Goal: Task Accomplishment & Management: Manage account settings

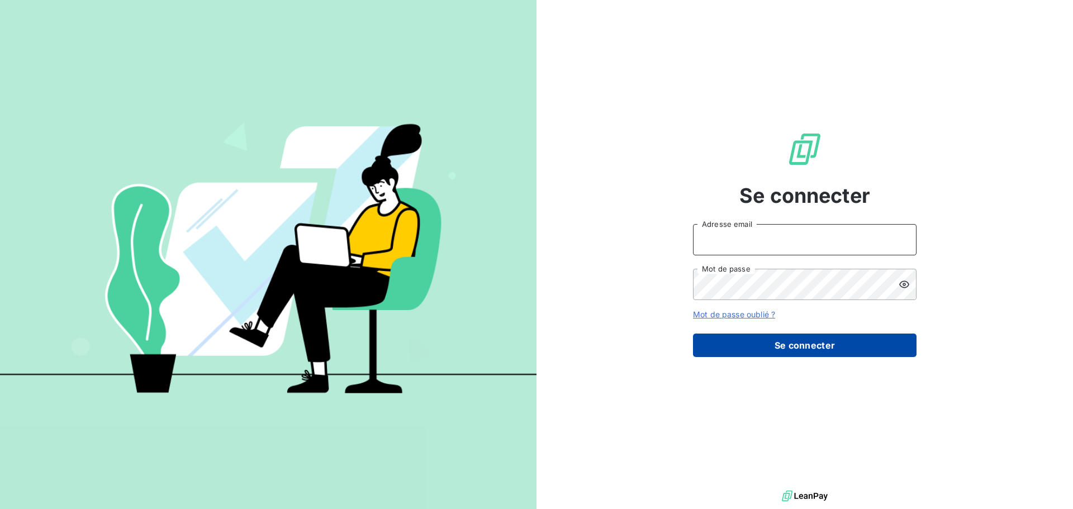
type input "antoine.auffret@groupebrochard.fr"
click at [834, 341] on button "Se connecter" at bounding box center [804, 345] width 223 height 23
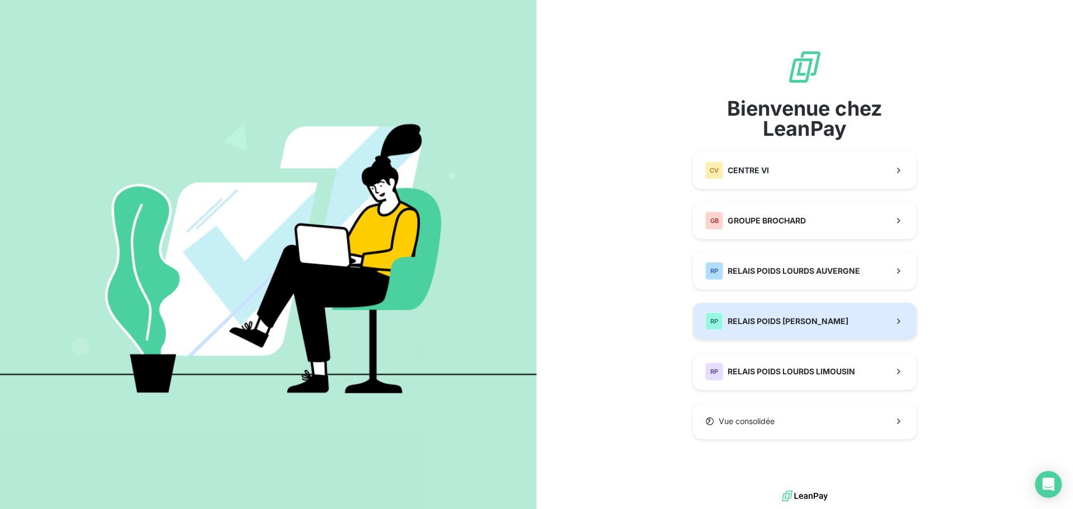
click at [820, 334] on button "RP RELAIS POIDS LOURDS BERRY" at bounding box center [804, 321] width 223 height 37
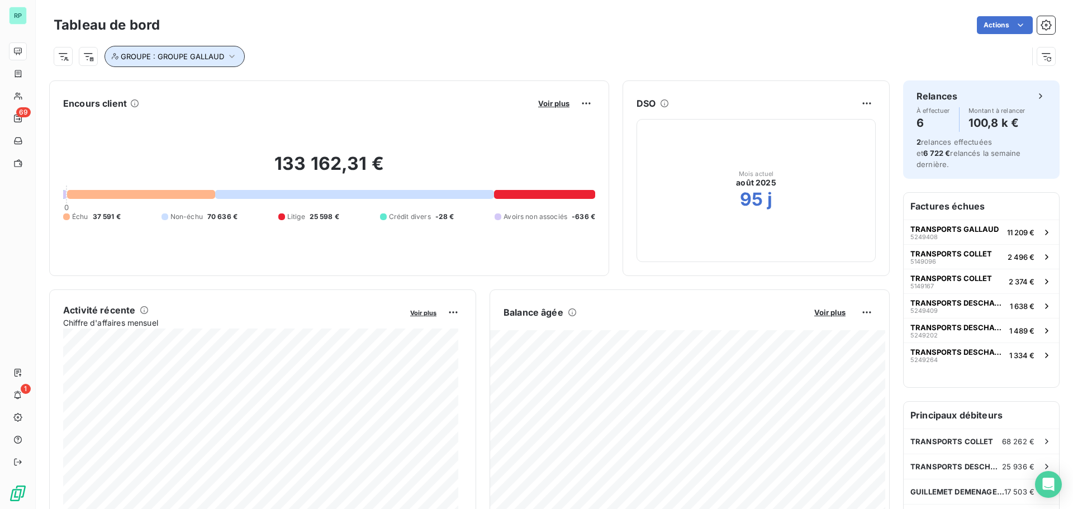
click at [233, 54] on icon "button" at bounding box center [231, 56] width 11 height 11
click at [233, 53] on icon "button" at bounding box center [231, 56] width 11 height 11
click at [234, 55] on icon "button" at bounding box center [231, 56] width 11 height 11
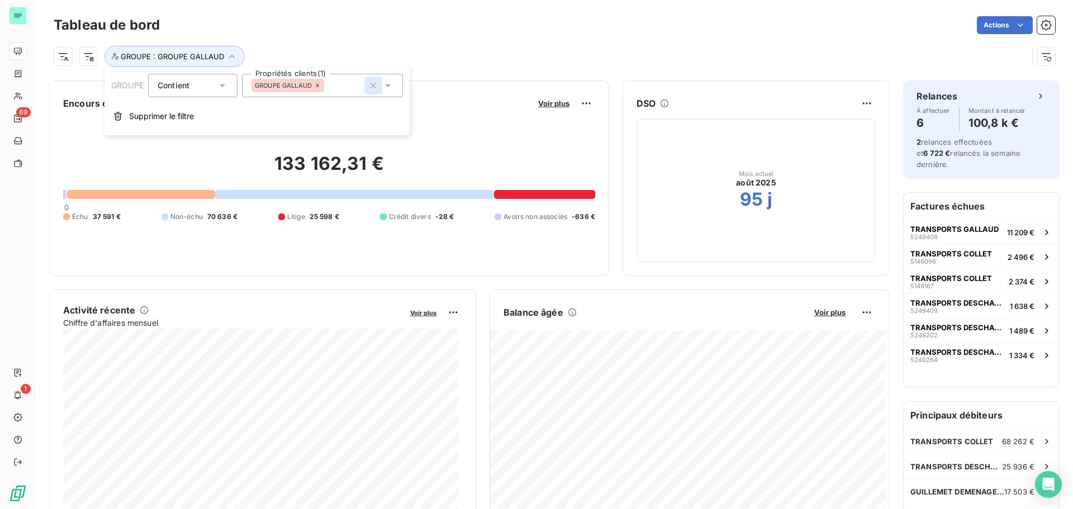
click at [375, 84] on icon "button" at bounding box center [373, 85] width 11 height 11
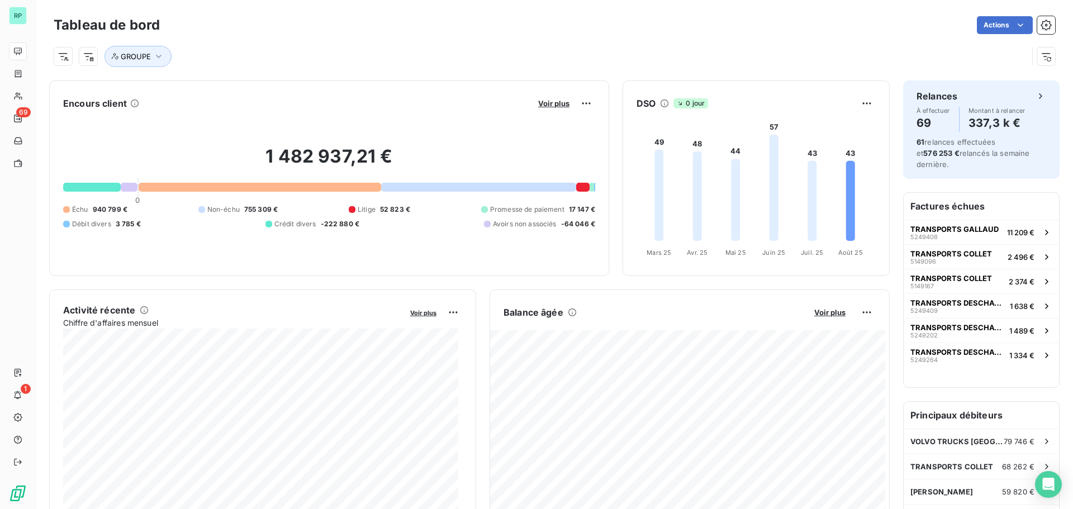
click at [308, 34] on div "Tableau de bord Actions" at bounding box center [554, 24] width 1001 height 23
click at [161, 55] on icon "button" at bounding box center [158, 56] width 11 height 11
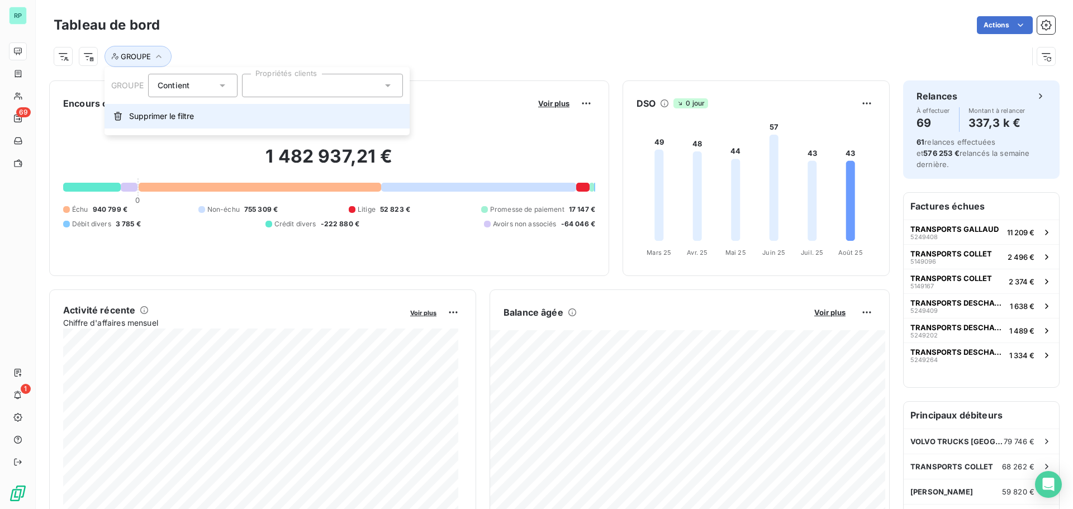
click at [156, 118] on span "Supprimer le filtre" at bounding box center [161, 116] width 65 height 11
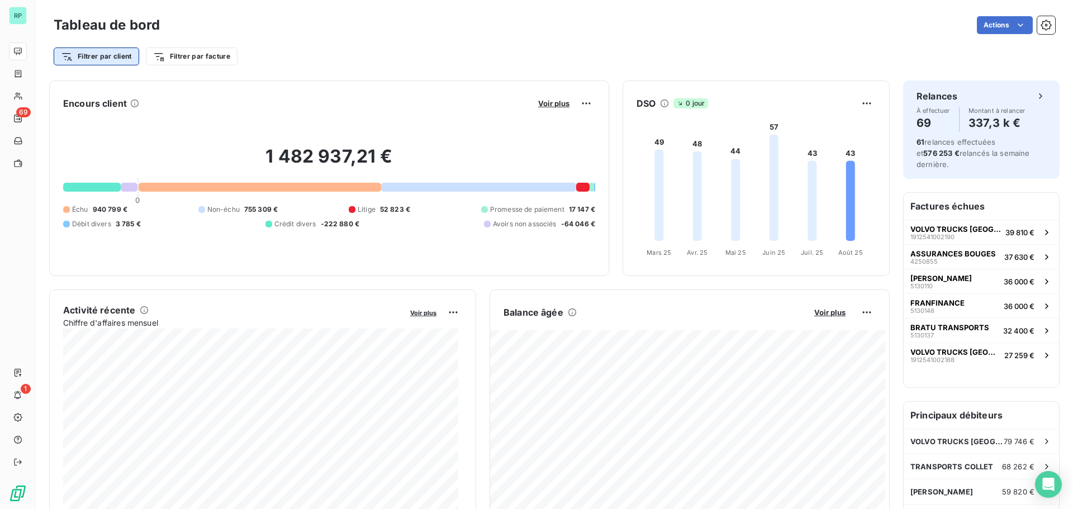
click at [115, 55] on html "RP 69 1 Tableau de bord Actions Filtrer par client Filtrer par facture Encours …" at bounding box center [536, 254] width 1073 height 509
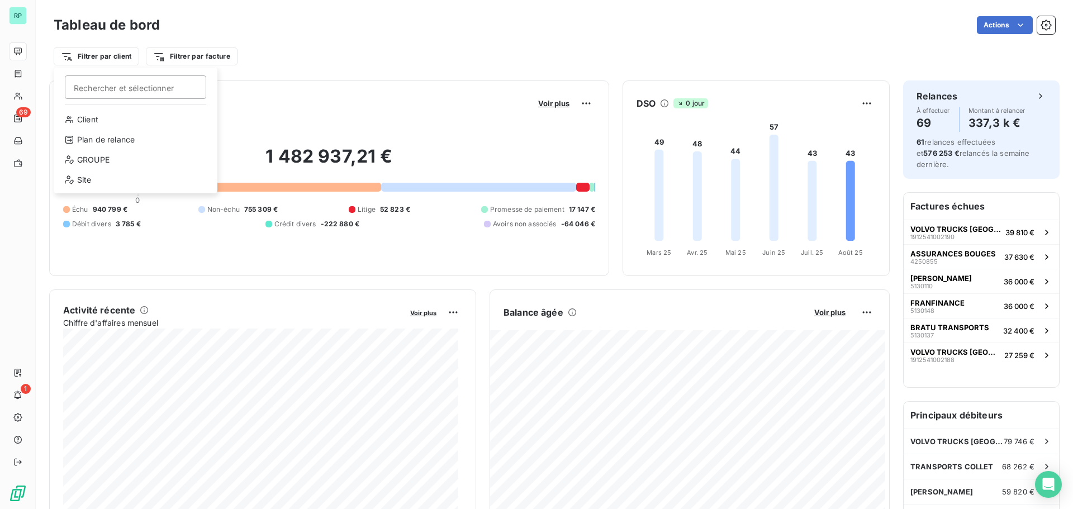
click at [323, 37] on html "RP 69 1 Tableau de bord Actions Filtrer par client Rechercher et sélectionner C…" at bounding box center [536, 254] width 1073 height 509
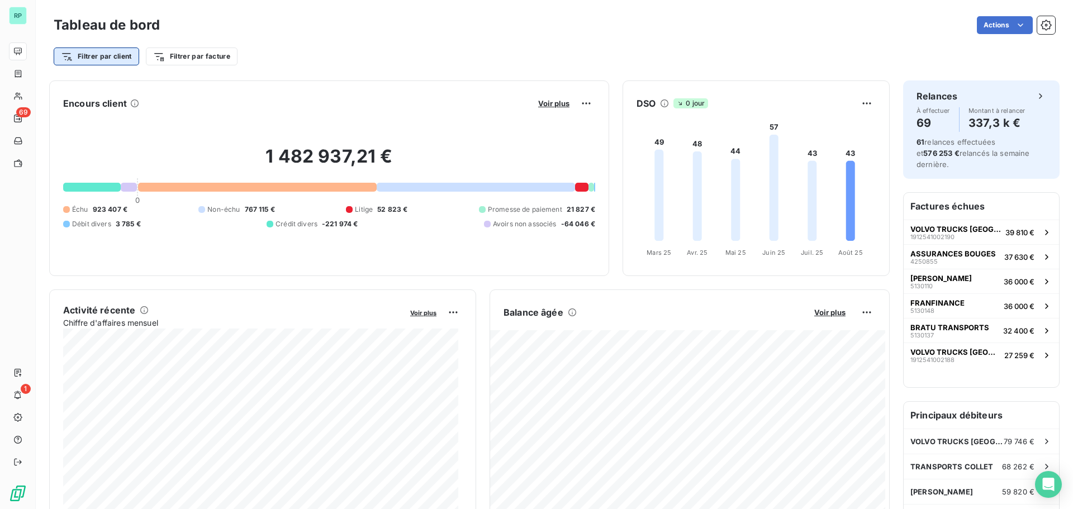
click at [117, 58] on html "RP 69 1 Tableau de bord Actions Filtrer par client Filtrer par facture Encours …" at bounding box center [536, 254] width 1073 height 509
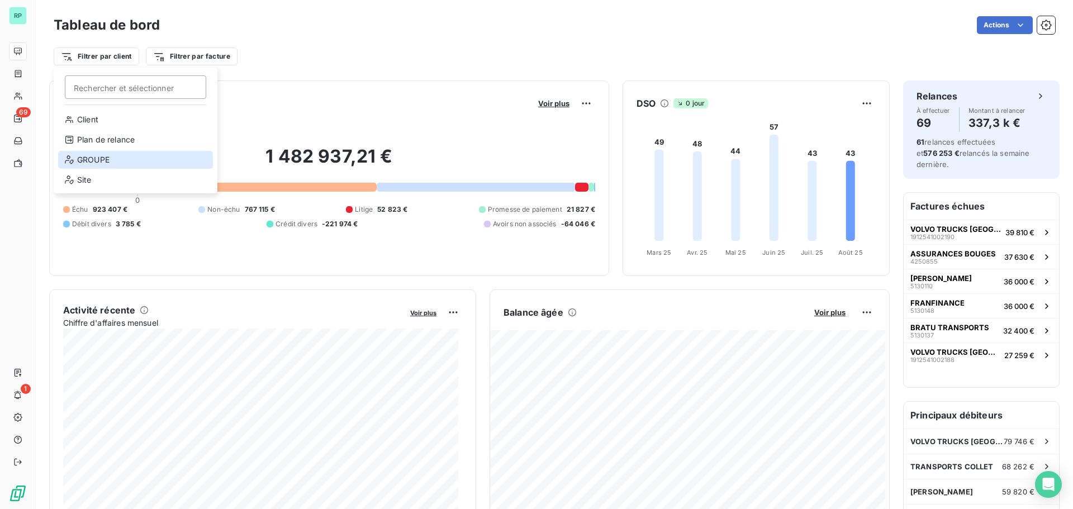
click at [103, 161] on div "GROUPE" at bounding box center [135, 160] width 155 height 18
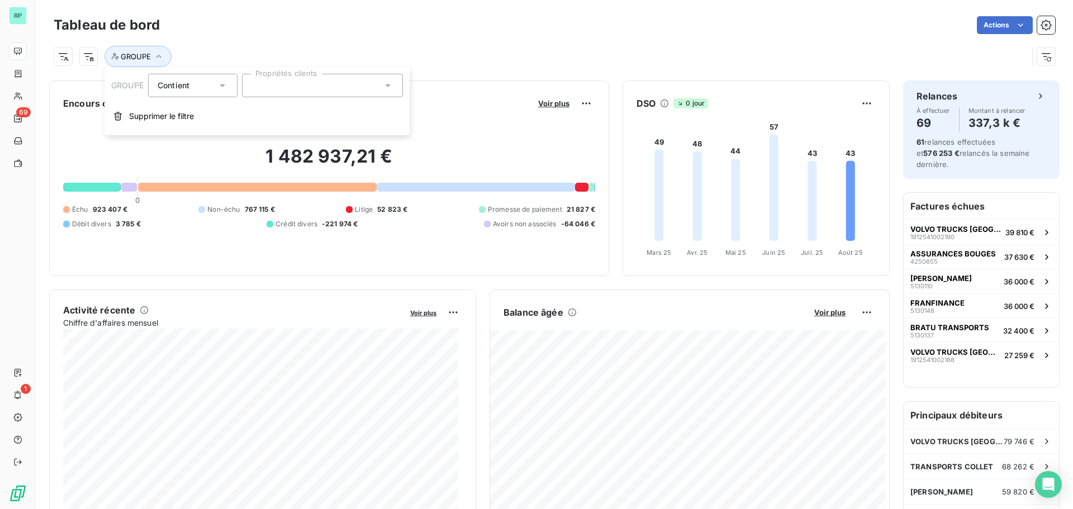
click at [301, 89] on div at bounding box center [322, 85] width 161 height 23
click at [315, 138] on span "GROUPE GALLAUD" at bounding box center [297, 137] width 57 height 7
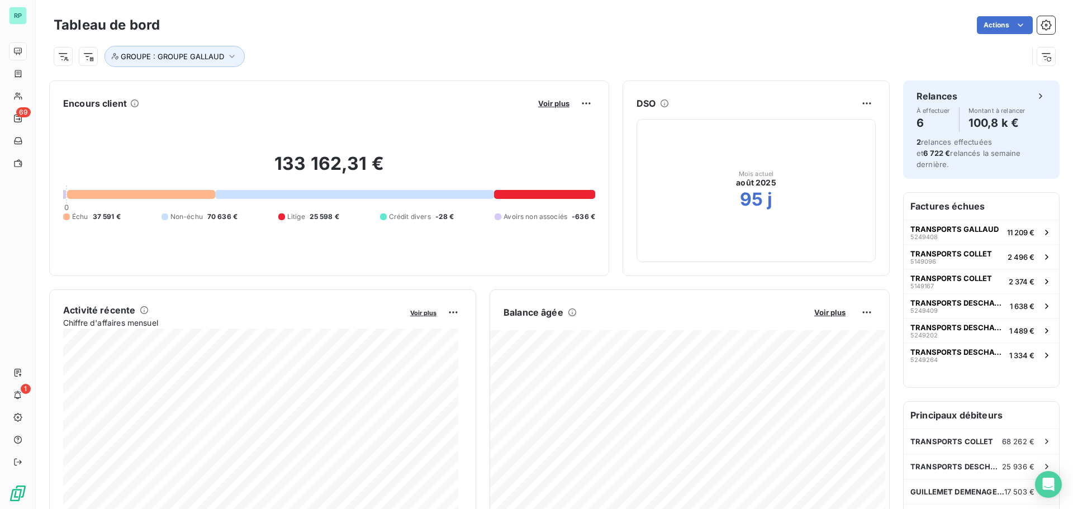
click at [592, 30] on div "Actions" at bounding box center [614, 25] width 882 height 18
click at [816, 309] on span "Voir plus" at bounding box center [829, 312] width 31 height 9
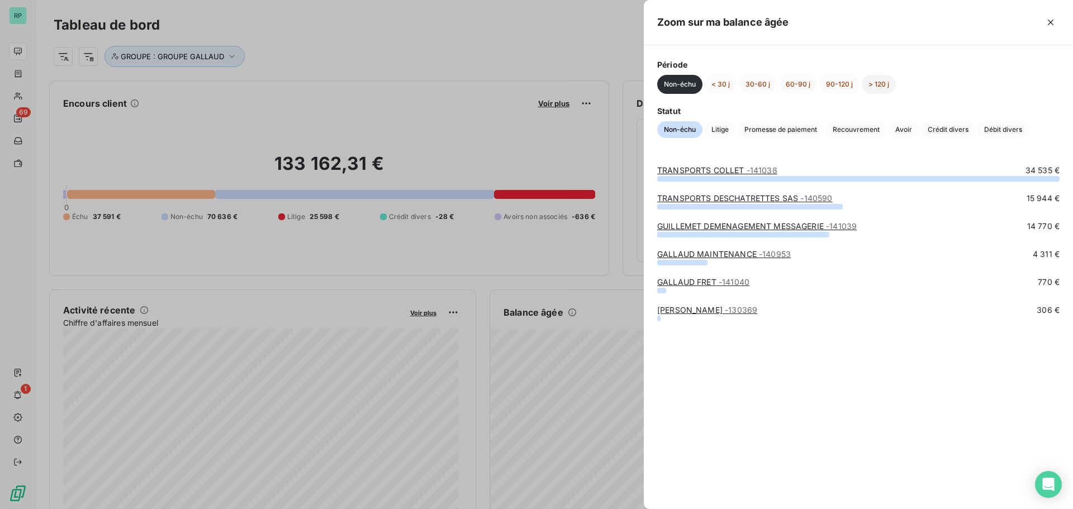
click at [880, 82] on button "> 120 j" at bounding box center [878, 84] width 34 height 19
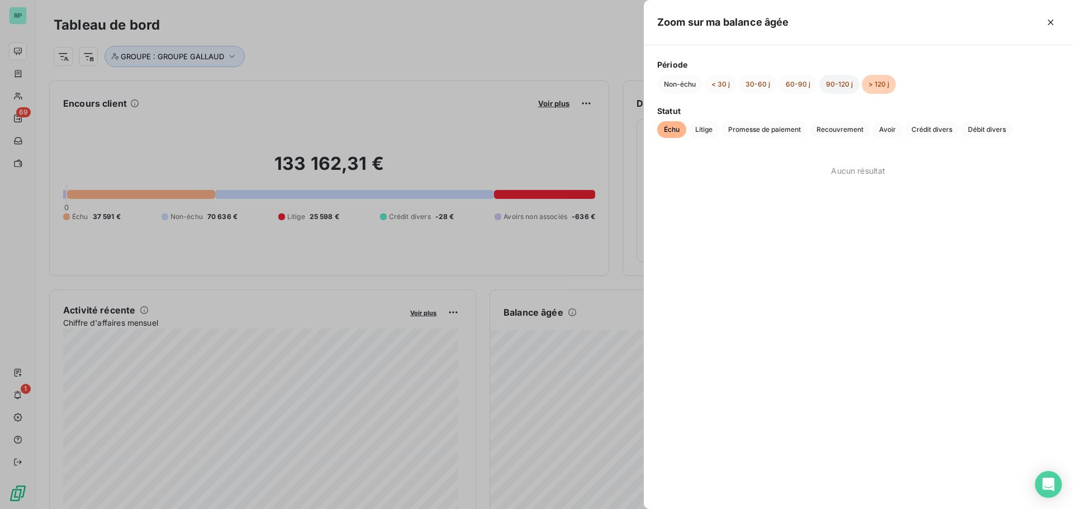
click at [840, 81] on button "90-120 j" at bounding box center [839, 84] width 40 height 19
click at [789, 83] on button "60-90 j" at bounding box center [798, 84] width 38 height 19
click at [738, 87] on div "Non-échu < 30 j 30-60 j 60-90 j 90-120 j > 120 j" at bounding box center [858, 84] width 402 height 19
click at [712, 85] on button "< 30 j" at bounding box center [720, 84] width 32 height 19
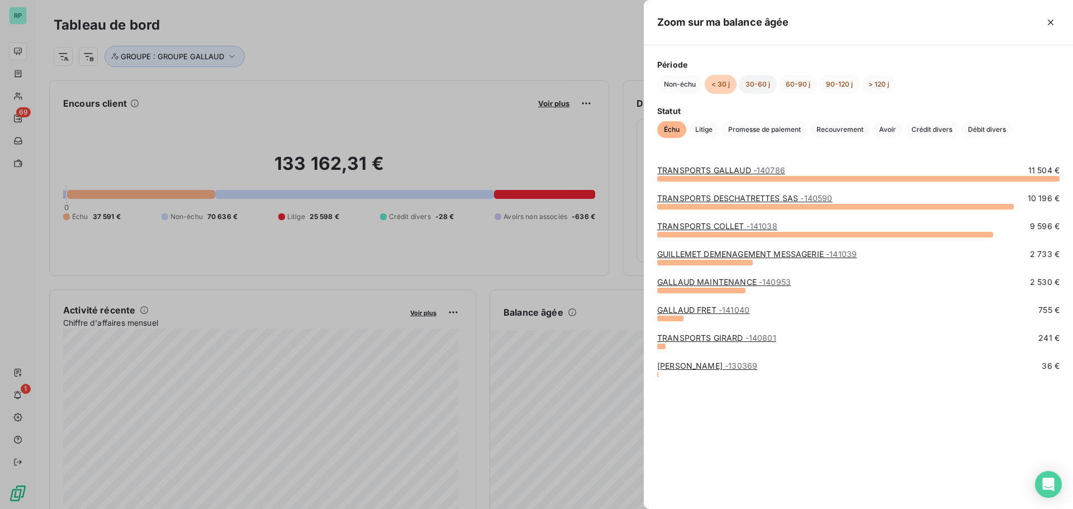
click at [758, 84] on button "30-60 j" at bounding box center [758, 84] width 38 height 19
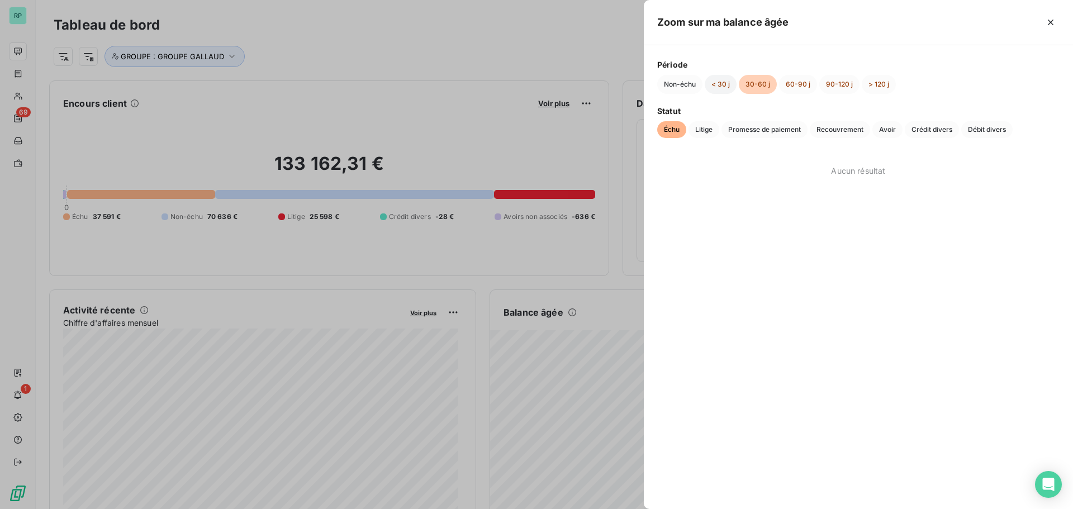
click at [725, 84] on button "< 30 j" at bounding box center [720, 84] width 32 height 19
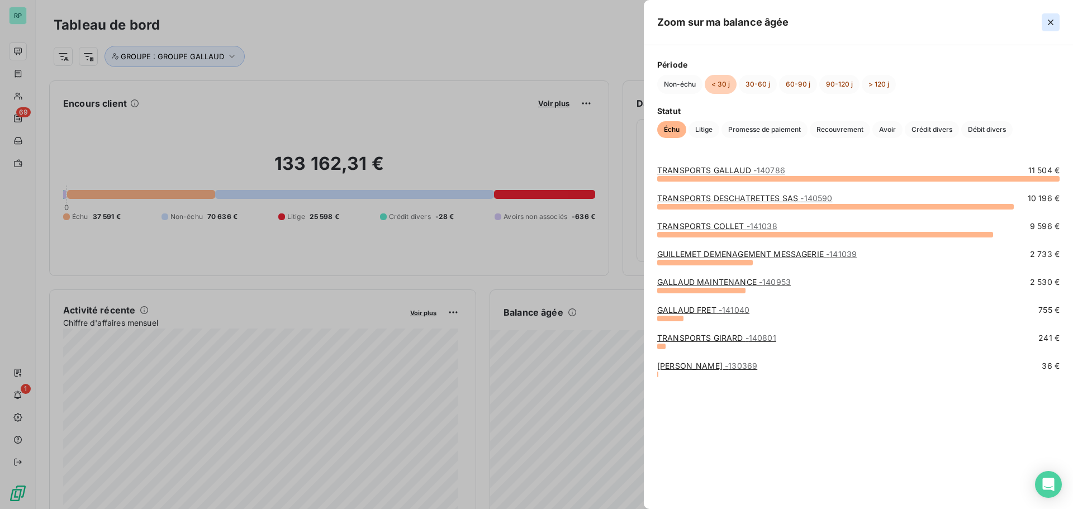
click at [1057, 20] on button "button" at bounding box center [1050, 22] width 18 height 18
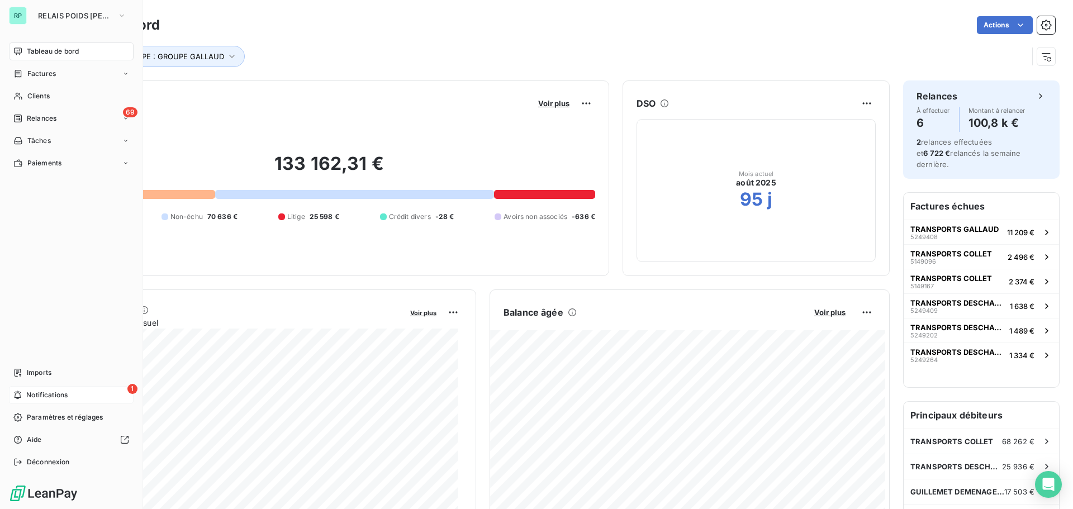
click at [48, 395] on span "Notifications" at bounding box center [46, 395] width 41 height 10
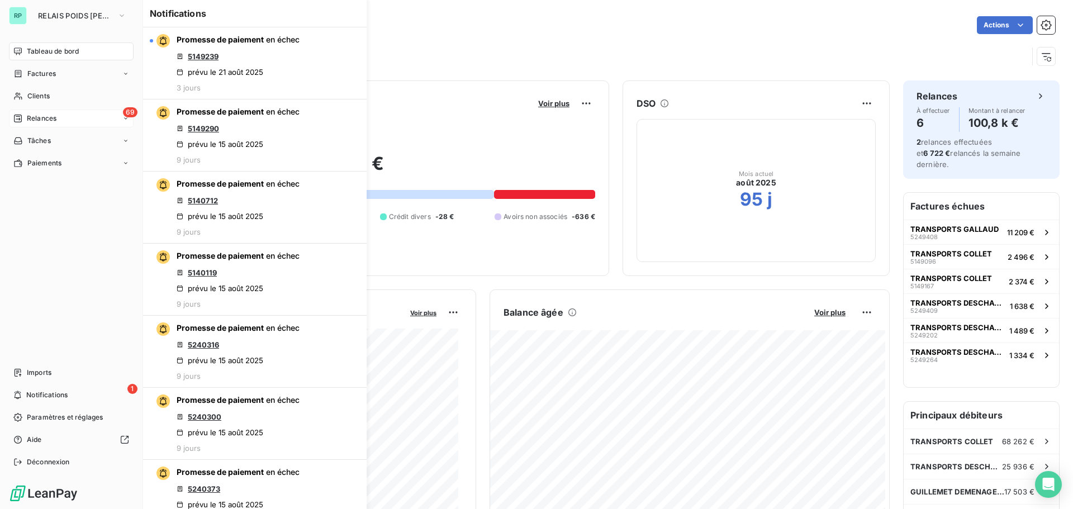
click at [51, 116] on span "Relances" at bounding box center [42, 118] width 30 height 10
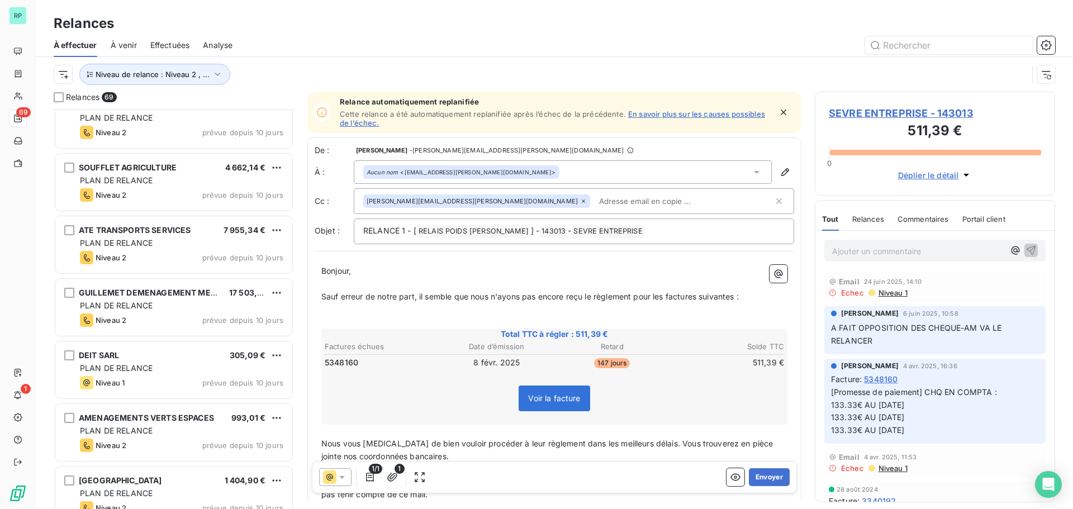
scroll to position [1516, 0]
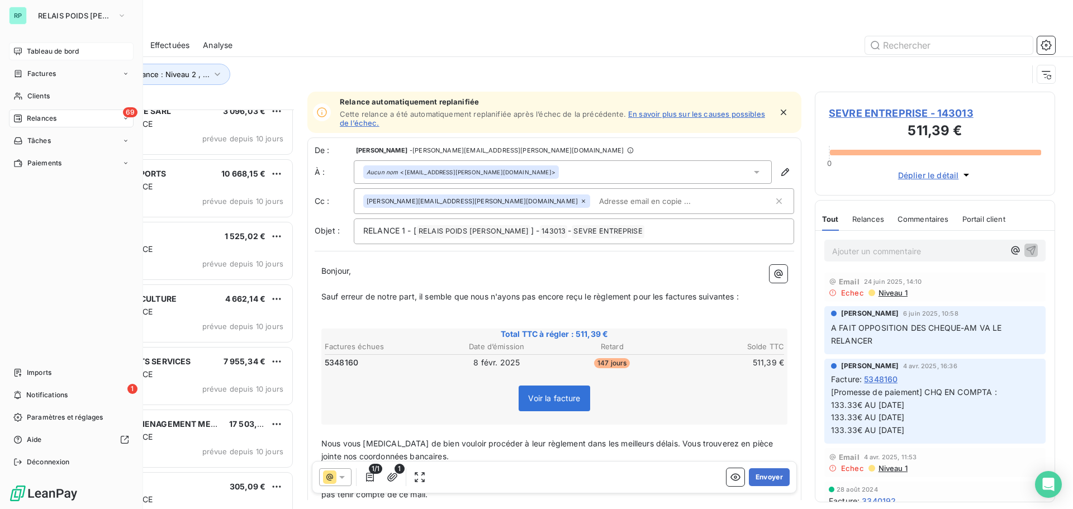
click at [52, 50] on span "Tableau de bord" at bounding box center [53, 51] width 52 height 10
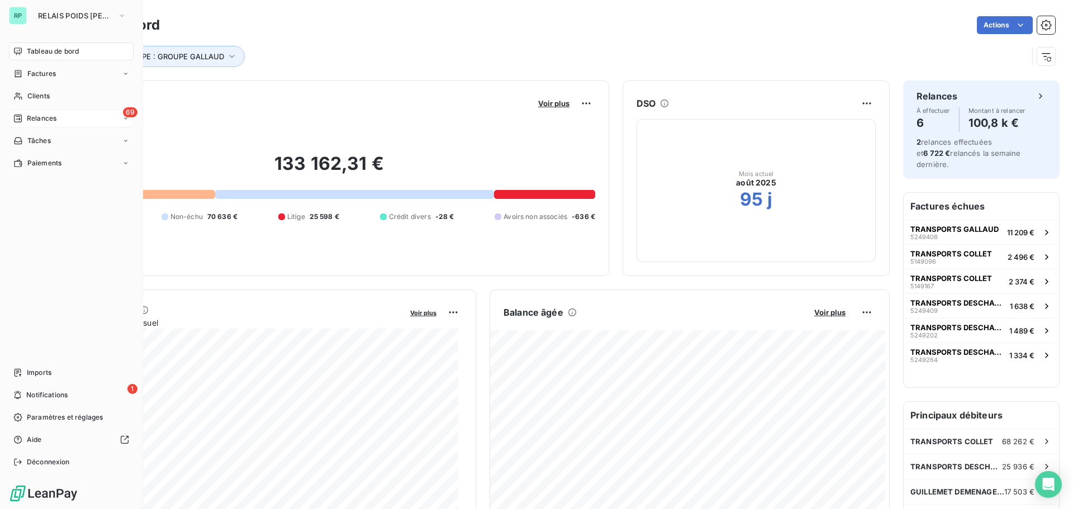
click at [46, 50] on span "Tableau de bord" at bounding box center [53, 51] width 52 height 10
click at [45, 73] on span "Factures" at bounding box center [41, 74] width 28 height 10
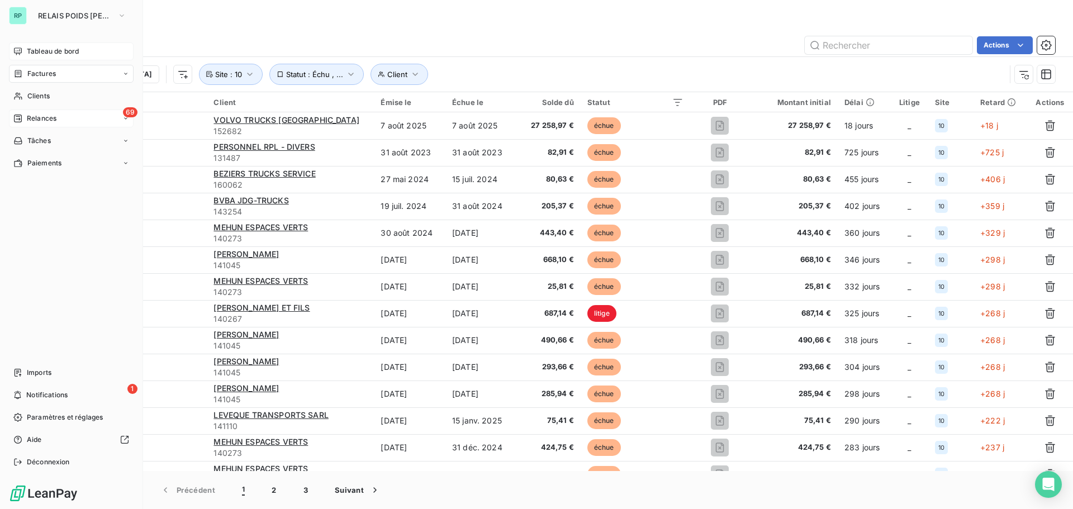
click at [50, 46] on div "Tableau de bord" at bounding box center [71, 51] width 125 height 18
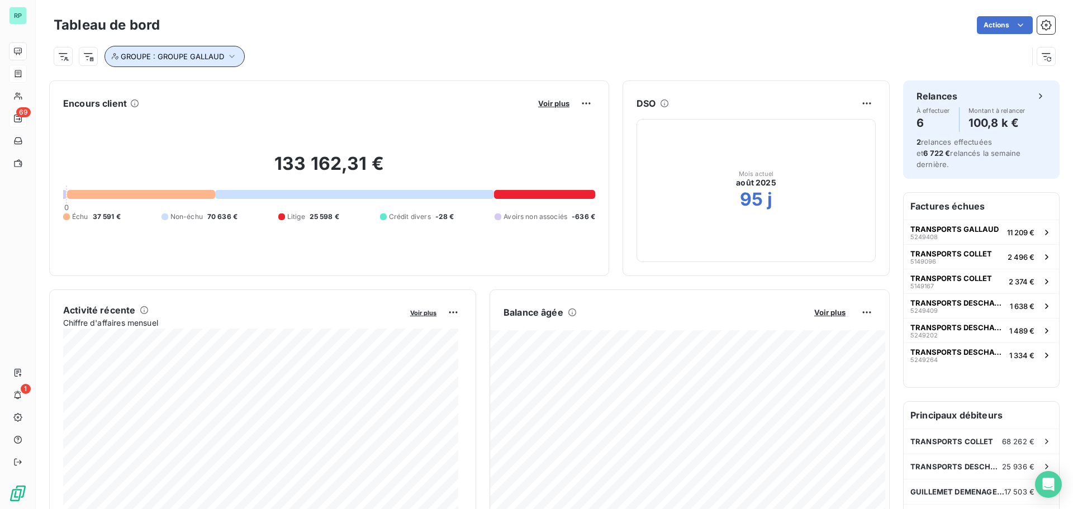
click at [234, 56] on icon "button" at bounding box center [231, 56] width 11 height 11
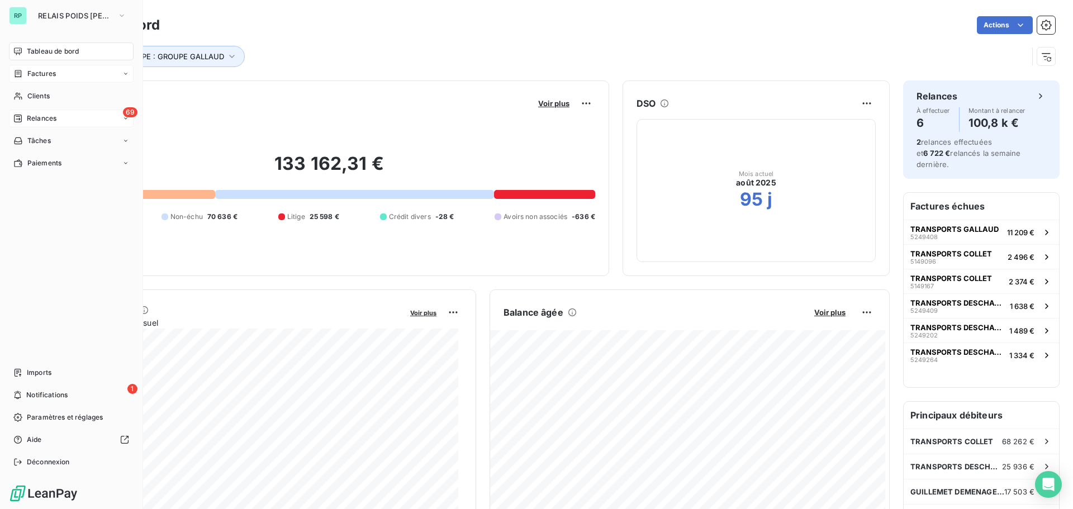
click at [50, 74] on span "Factures" at bounding box center [41, 74] width 28 height 10
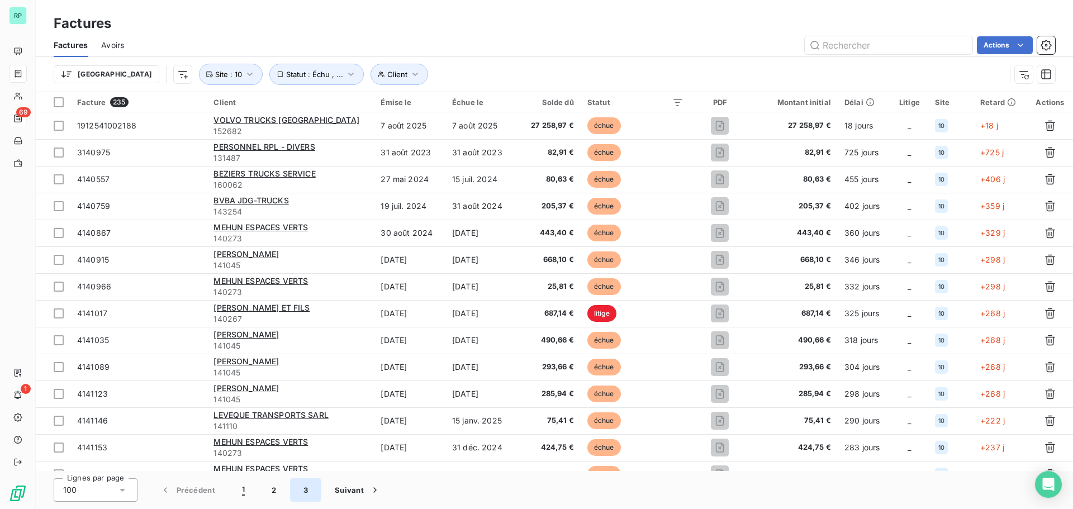
click at [306, 491] on button "3" at bounding box center [305, 489] width 31 height 23
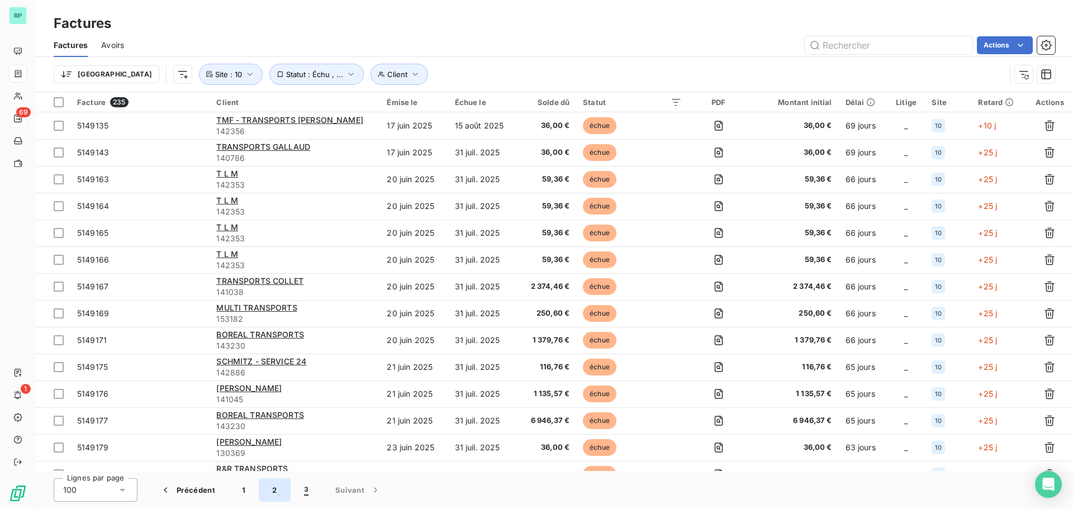
click at [275, 485] on button "2" at bounding box center [274, 489] width 31 height 23
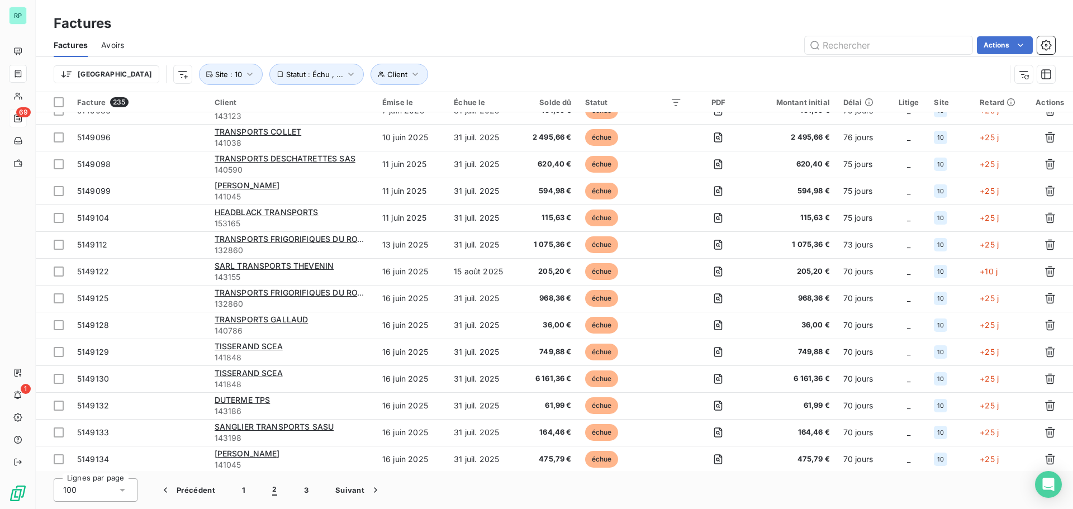
scroll to position [2324, 0]
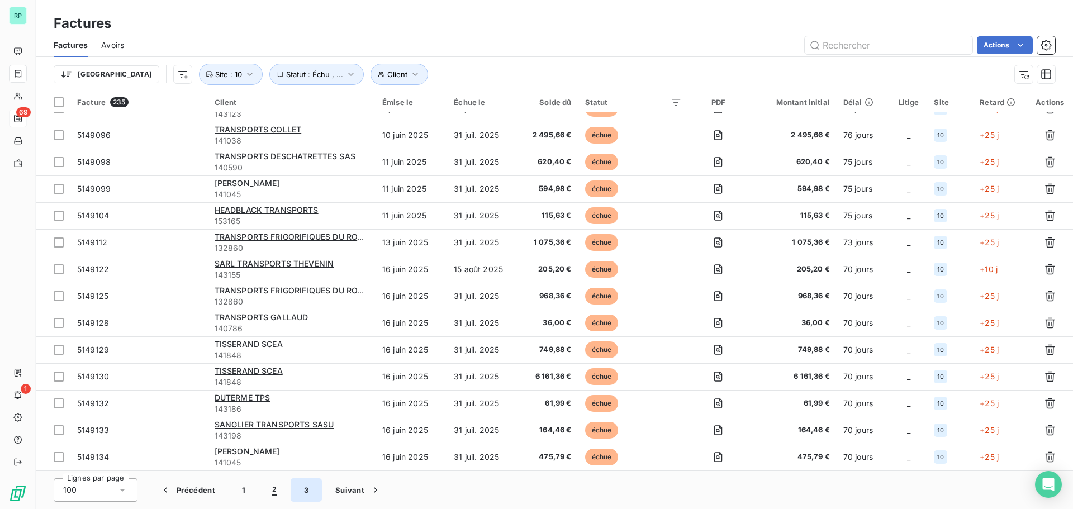
click at [307, 490] on button "3" at bounding box center [306, 489] width 31 height 23
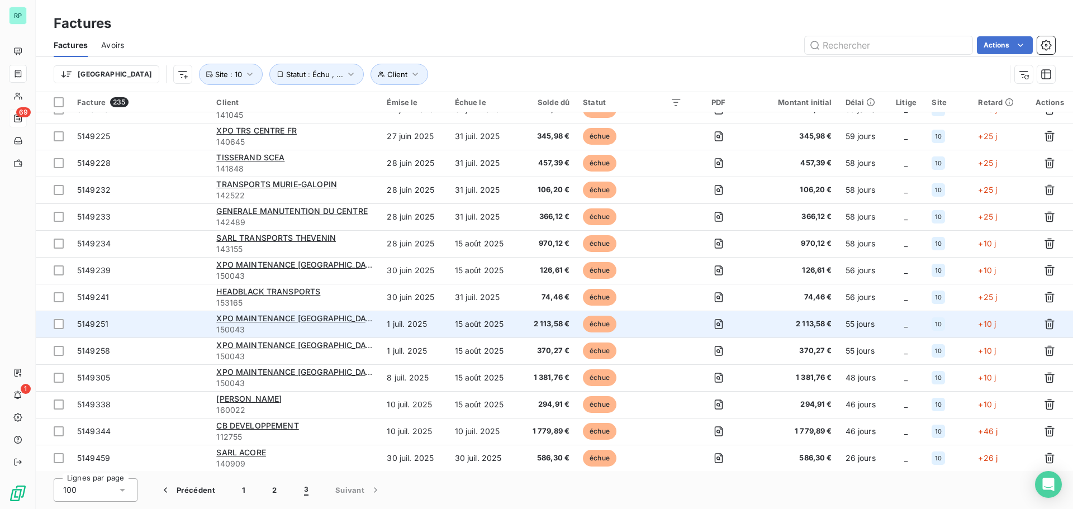
scroll to position [580, 0]
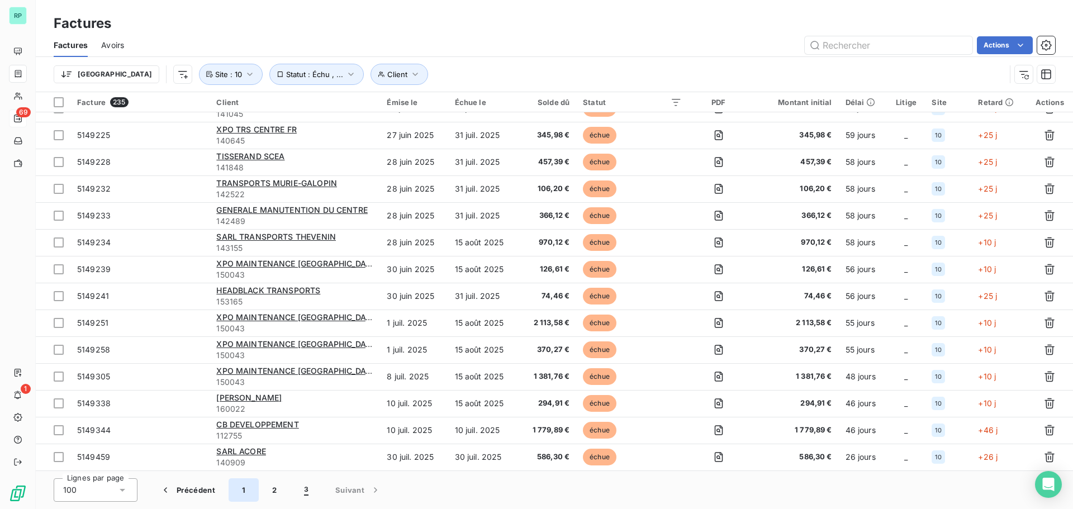
click at [244, 492] on button "1" at bounding box center [243, 489] width 30 height 23
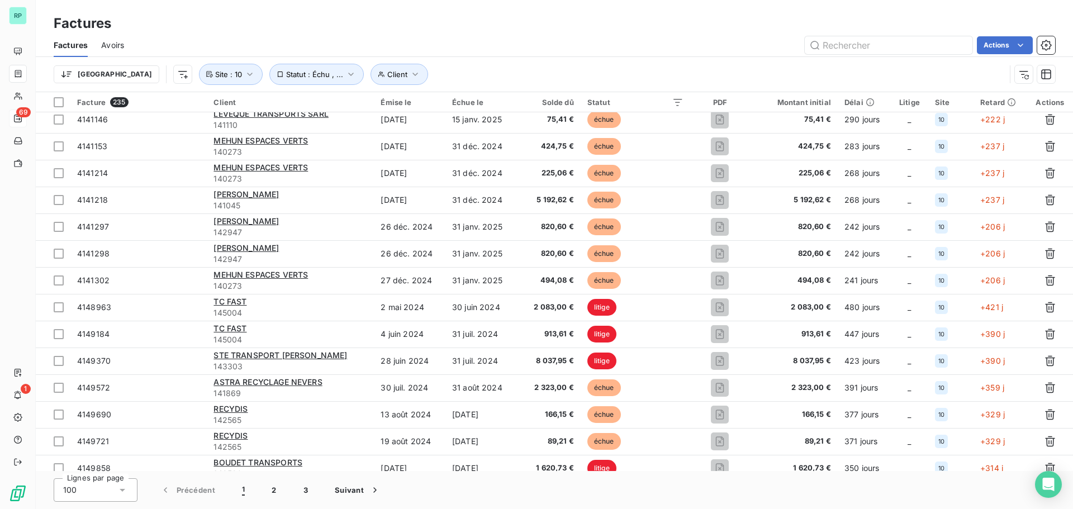
scroll to position [0, 0]
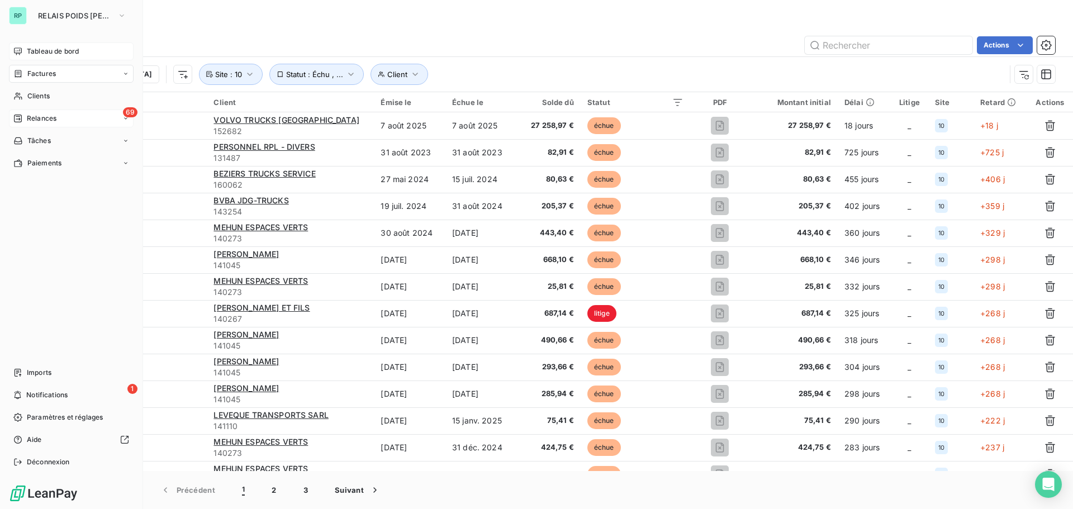
click at [63, 48] on span "Tableau de bord" at bounding box center [53, 51] width 52 height 10
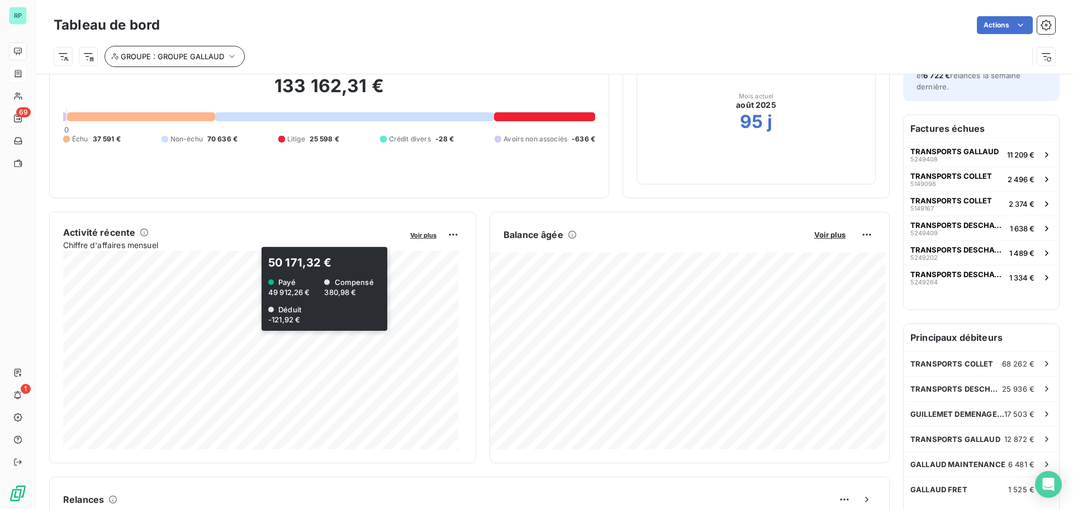
scroll to position [77, 0]
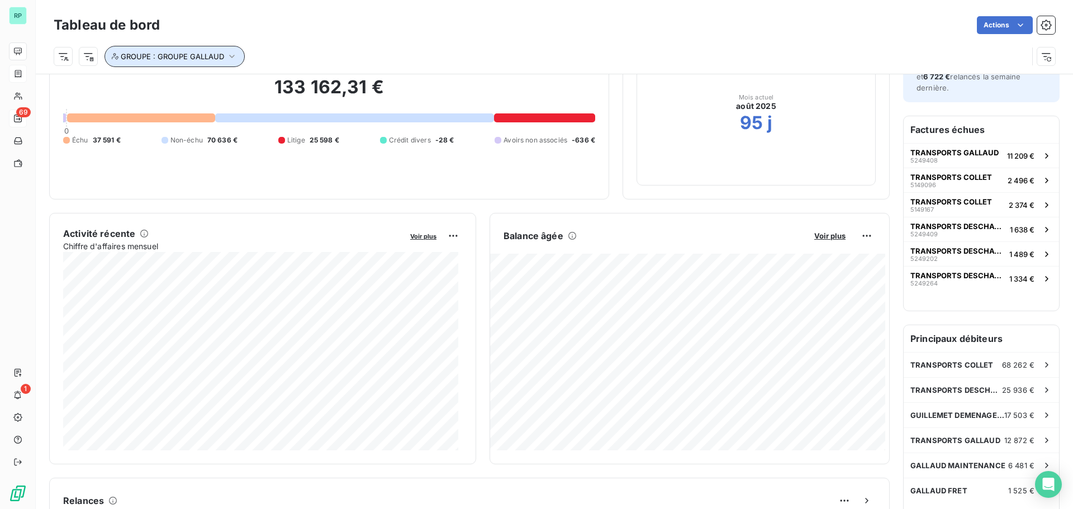
click at [231, 54] on icon "button" at bounding box center [231, 56] width 11 height 11
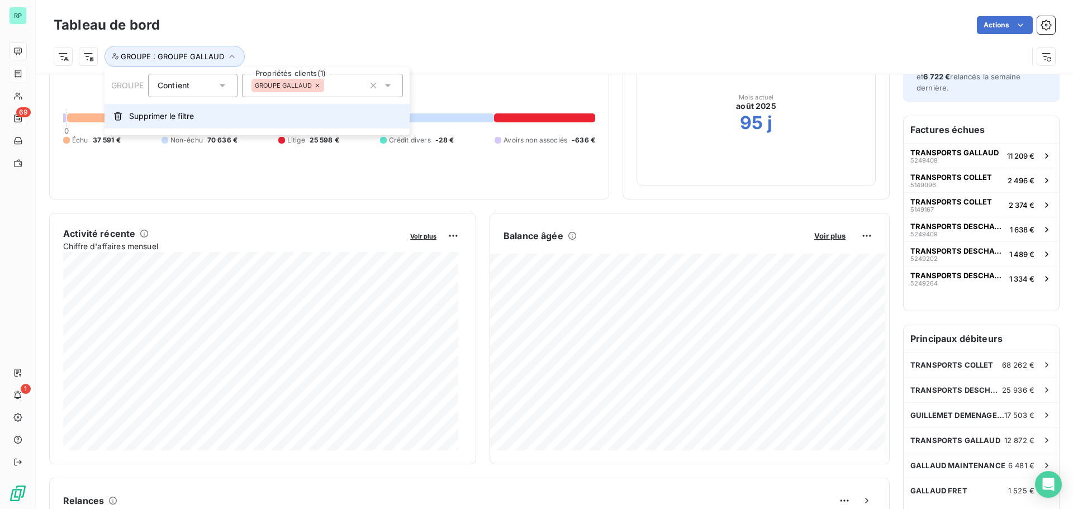
click at [177, 116] on span "Supprimer le filtre" at bounding box center [161, 116] width 65 height 11
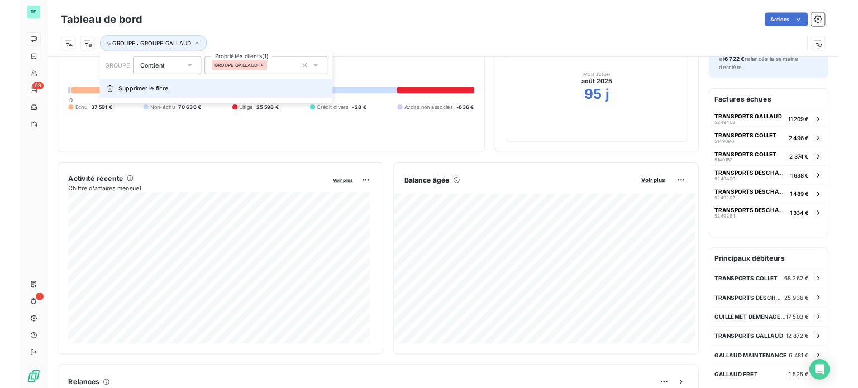
scroll to position [0, 0]
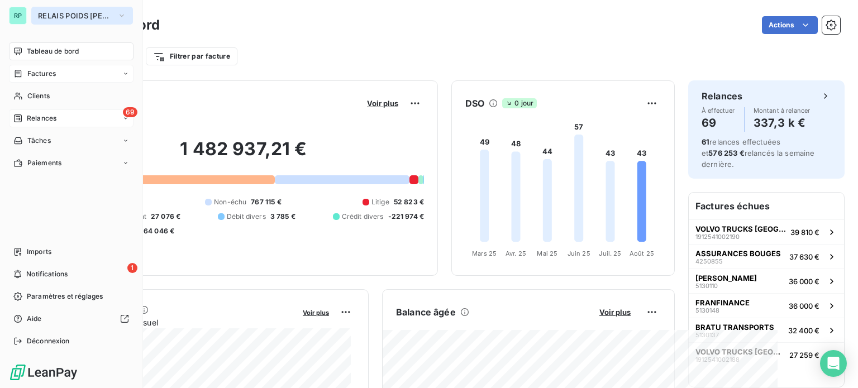
click at [39, 11] on button "RELAIS POIDS [PERSON_NAME]" at bounding box center [82, 16] width 102 height 18
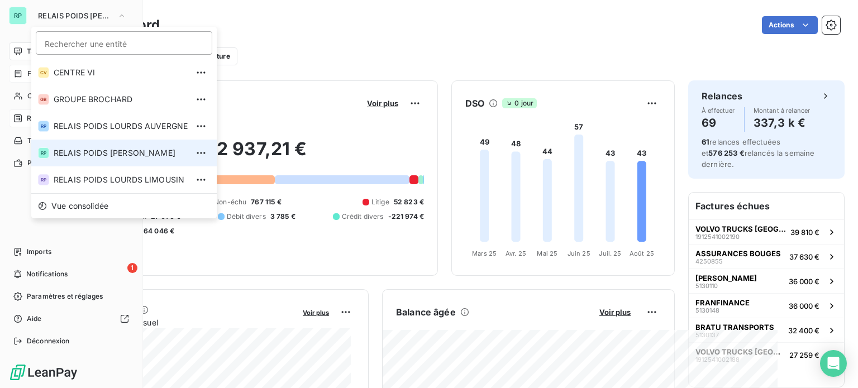
click at [92, 150] on span "RELAIS POIDS [PERSON_NAME]" at bounding box center [121, 152] width 134 height 11
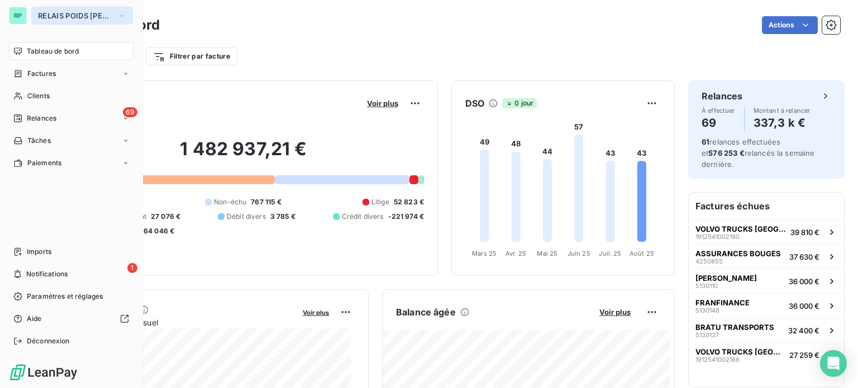
click at [58, 17] on span "RELAIS POIDS [PERSON_NAME]" at bounding box center [75, 15] width 75 height 9
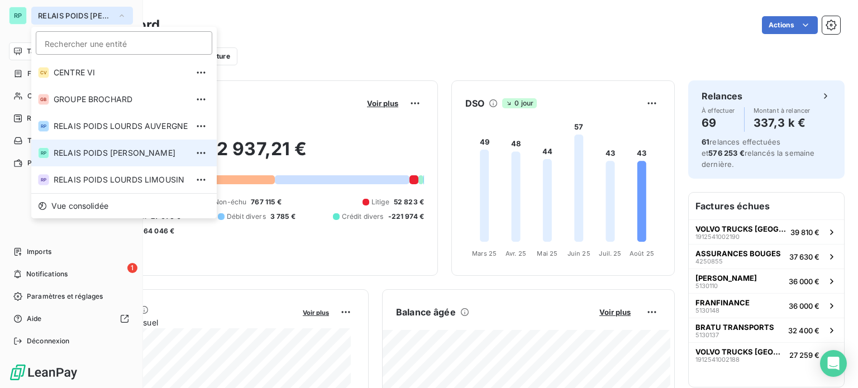
click at [58, 17] on span "RELAIS POIDS [PERSON_NAME]" at bounding box center [75, 15] width 75 height 9
